Goal: Task Accomplishment & Management: Complete application form

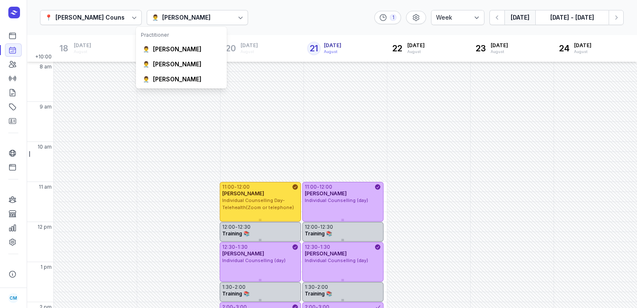
select select "week"
click at [167, 53] on div "[PERSON_NAME]" at bounding box center [177, 49] width 48 height 8
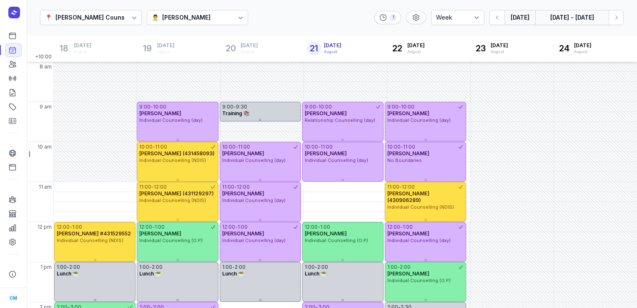
click at [577, 19] on button "[DATE] - [DATE]" at bounding box center [571, 17] width 73 height 15
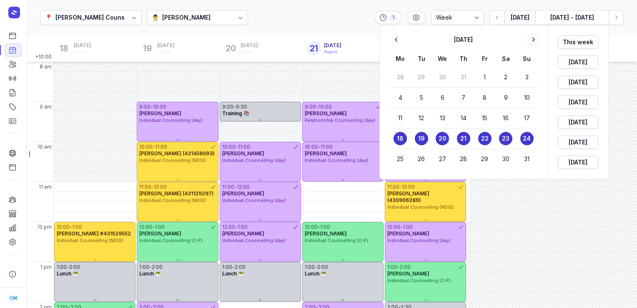
click at [534, 41] on icon "button" at bounding box center [533, 39] width 8 height 8
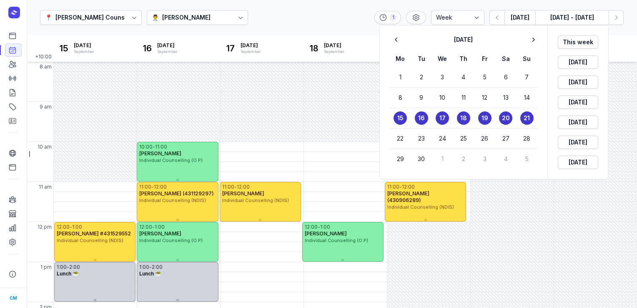
click at [400, 120] on time "15" at bounding box center [400, 118] width 6 height 8
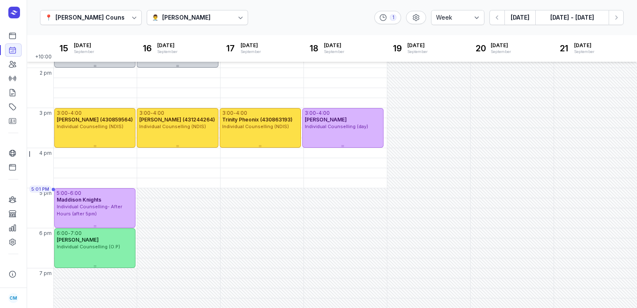
scroll to position [233, 0]
click at [85, 153] on div "4:00 PM - Mon" at bounding box center [75, 153] width 41 height 8
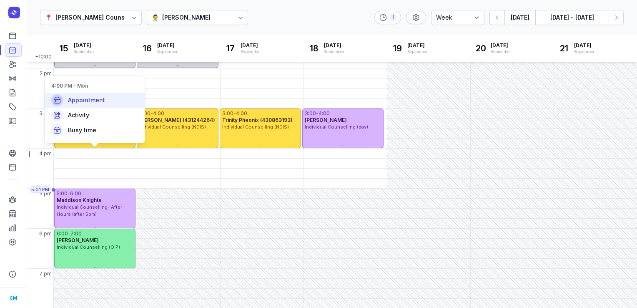
click at [93, 103] on span "Appointment" at bounding box center [86, 100] width 37 height 8
select select
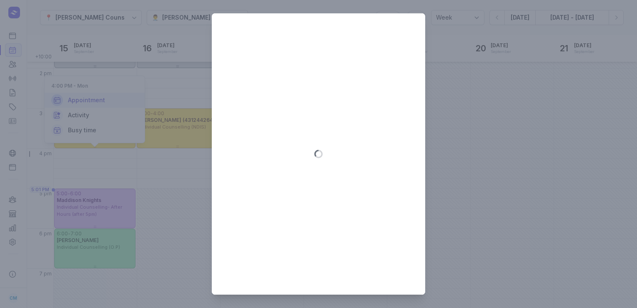
type input "[DATE]"
select select "16:00"
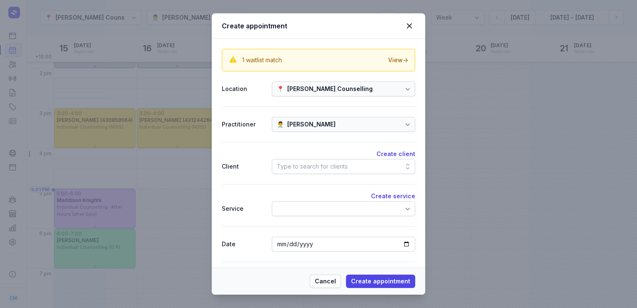
click at [304, 163] on div "Type to search for clients" at bounding box center [312, 166] width 71 height 10
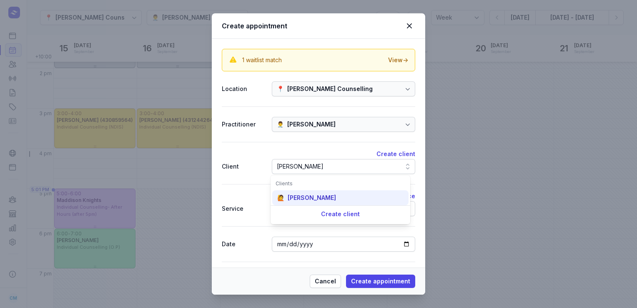
type input "[PERSON_NAME]"
click at [307, 200] on div "[PERSON_NAME]" at bounding box center [312, 197] width 48 height 8
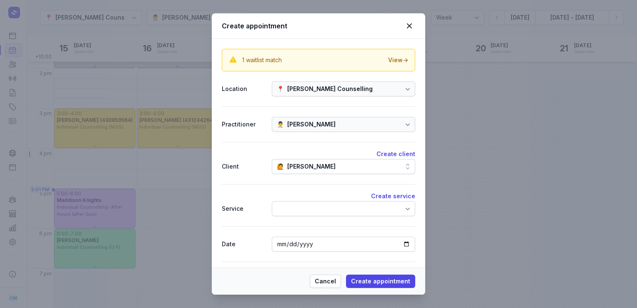
click at [307, 201] on div at bounding box center [343, 208] width 143 height 15
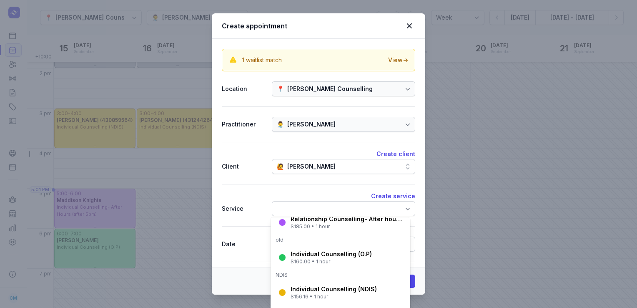
scroll to position [107, 0]
select select "17:00"
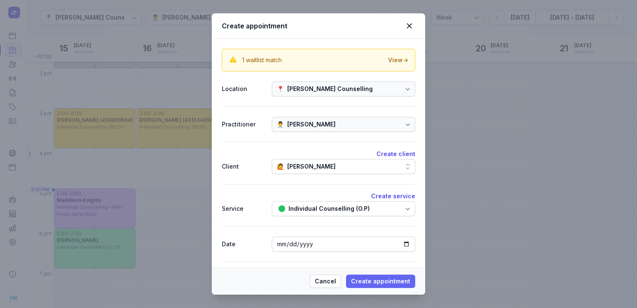
click at [384, 281] on span "Create appointment" at bounding box center [380, 281] width 59 height 10
select select
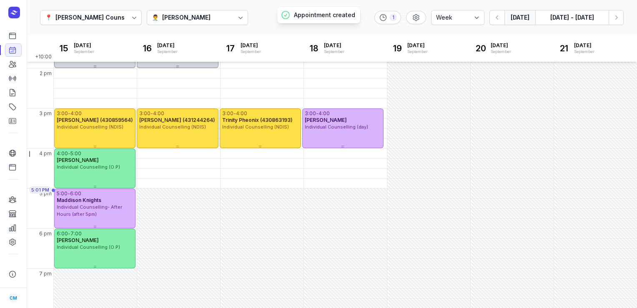
click at [521, 18] on button "[DATE]" at bounding box center [519, 17] width 31 height 15
